Goal: Transaction & Acquisition: Purchase product/service

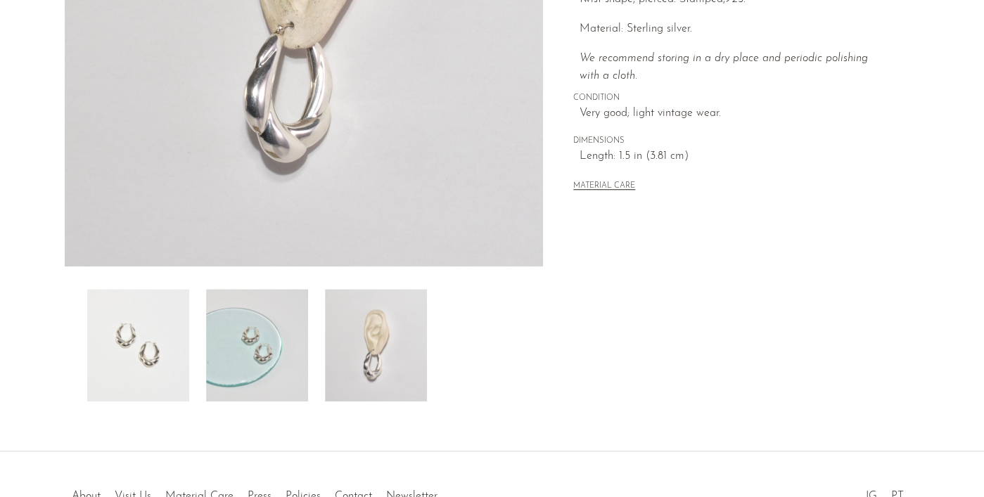
scroll to position [335, 0]
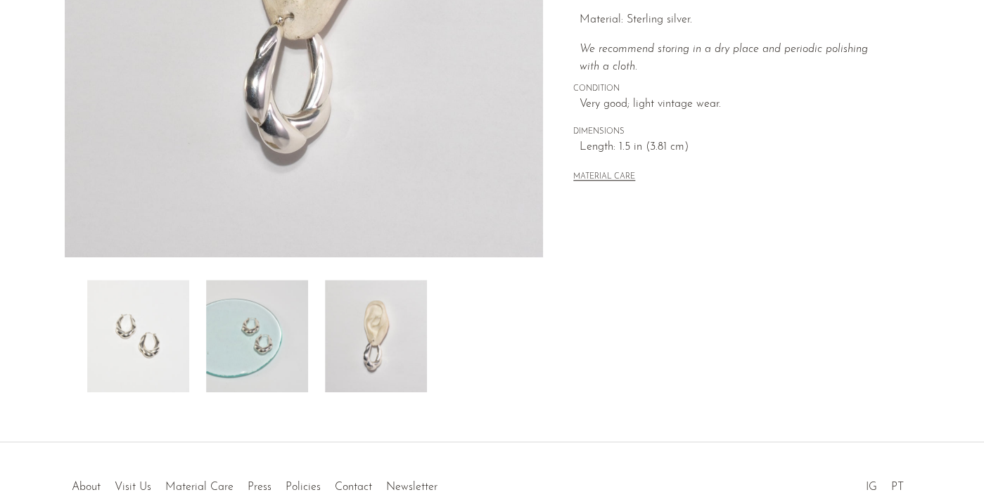
click at [614, 174] on button "MATERIAL CARE" at bounding box center [604, 177] width 62 height 11
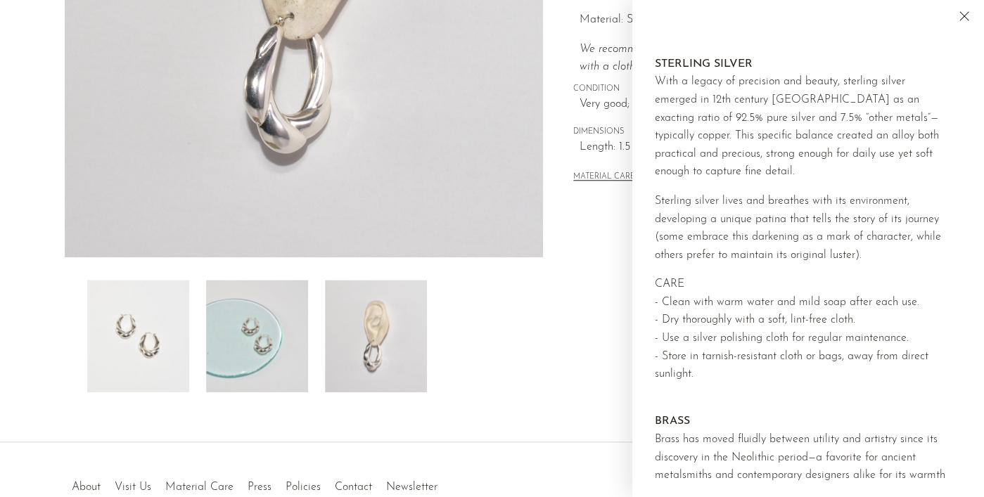
scroll to position [146, 0]
click at [545, 307] on div "Home Collections Twist Hoop Earrings $190 Starting at $65 /mo with Affirm. Chec…" at bounding box center [731, 61] width 376 height 662
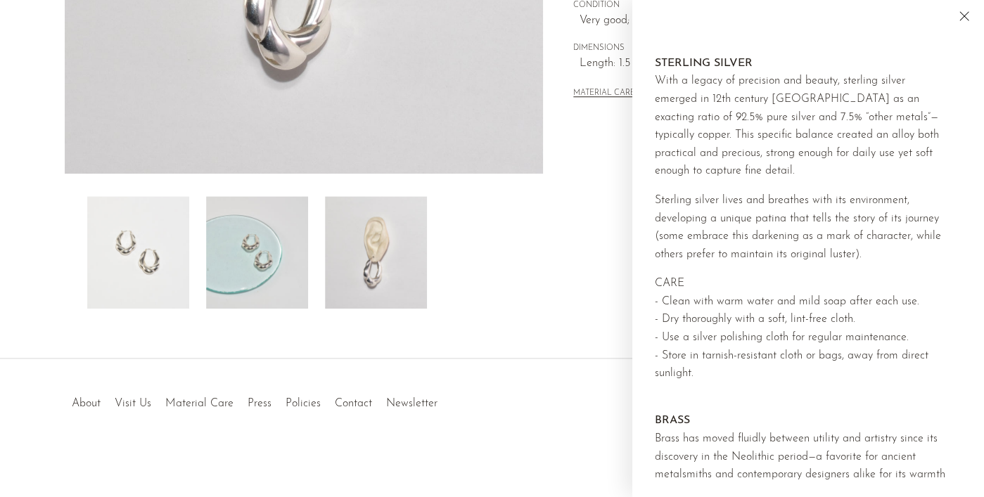
click at [960, 17] on icon "Close" at bounding box center [963, 16] width 17 height 17
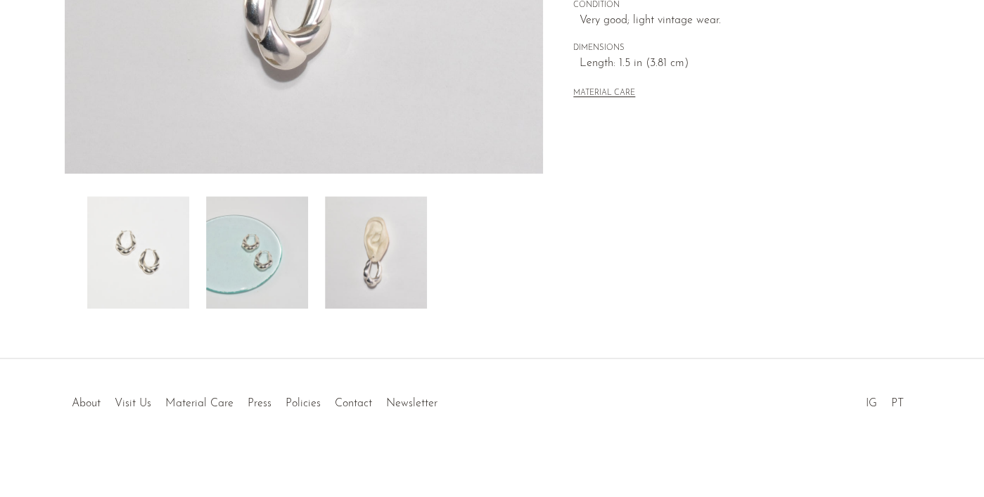
click at [361, 403] on div at bounding box center [491, 388] width 270 height 49
click at [349, 401] on link "Contact" at bounding box center [353, 403] width 37 height 11
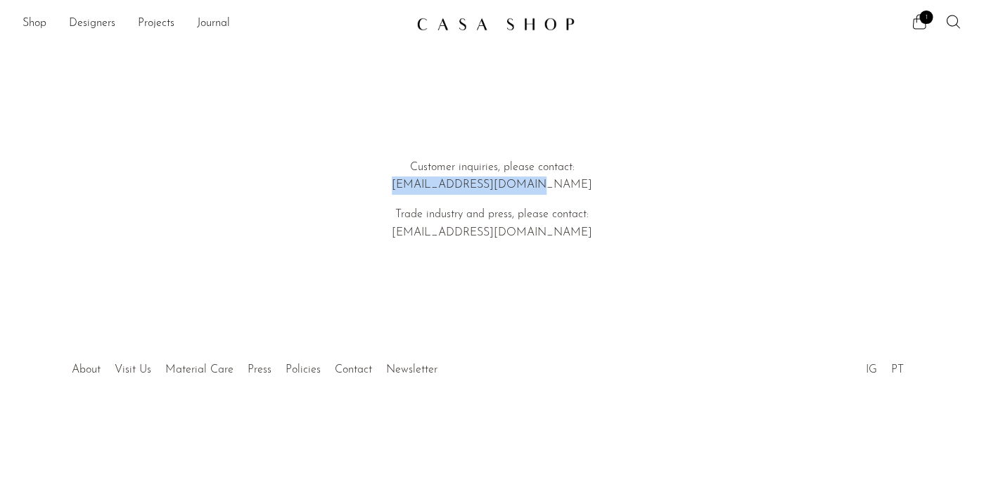
drag, startPoint x: 557, startPoint y: 187, endPoint x: 427, endPoint y: 186, distance: 130.8
click at [427, 186] on p "Customer inquiries, please contact: hello@shopcasashop.com" at bounding box center [492, 177] width 402 height 36
copy p "hello@shopcasashop.com"
click at [917, 22] on icon at bounding box center [918, 21] width 17 height 17
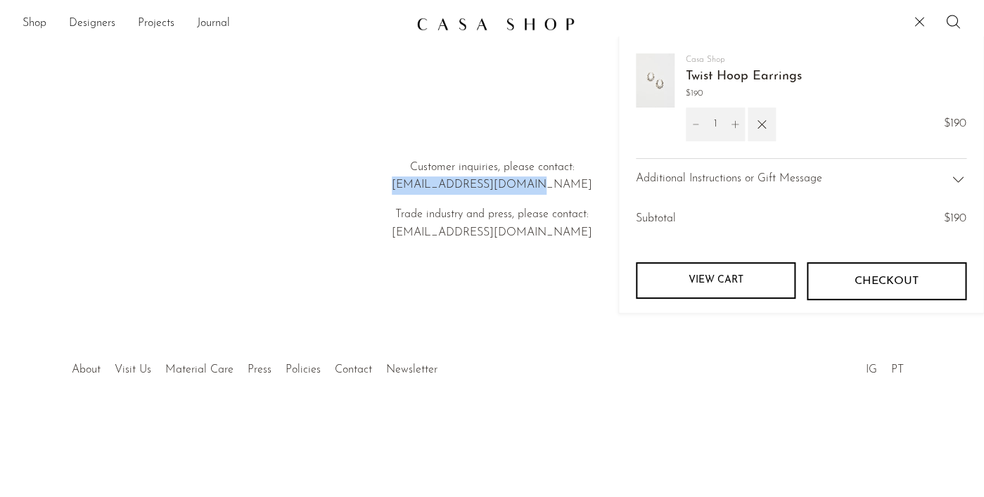
click at [734, 77] on link "Twist Hoop Earrings" at bounding box center [743, 76] width 116 height 13
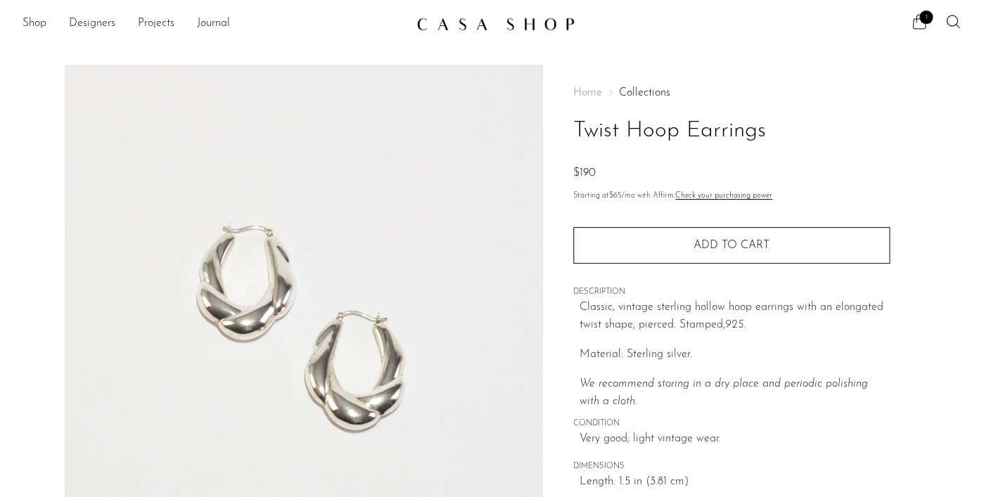
drag, startPoint x: 783, startPoint y: 132, endPoint x: 577, endPoint y: 122, distance: 206.2
click at [577, 122] on h1 "Twist Hoop Earrings" at bounding box center [731, 131] width 316 height 36
copy h1 "Twist Hoop Earrings"
